Goal: Use online tool/utility: Utilize a website feature to perform a specific function

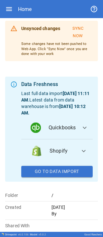
scroll to position [45, 0]
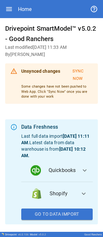
click at [34, 3] on button "Go To Data Import" at bounding box center [57, 214] width 72 height 12
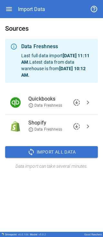
click at [34, 3] on span "Import All Data" at bounding box center [56, 152] width 39 height 8
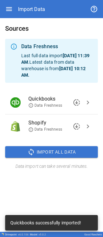
click at [11, 3] on icon "button" at bounding box center [9, 9] width 8 height 8
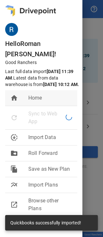
click at [34, 3] on span "Home" at bounding box center [50, 98] width 44 height 8
